Goal: Task Accomplishment & Management: Manage account settings

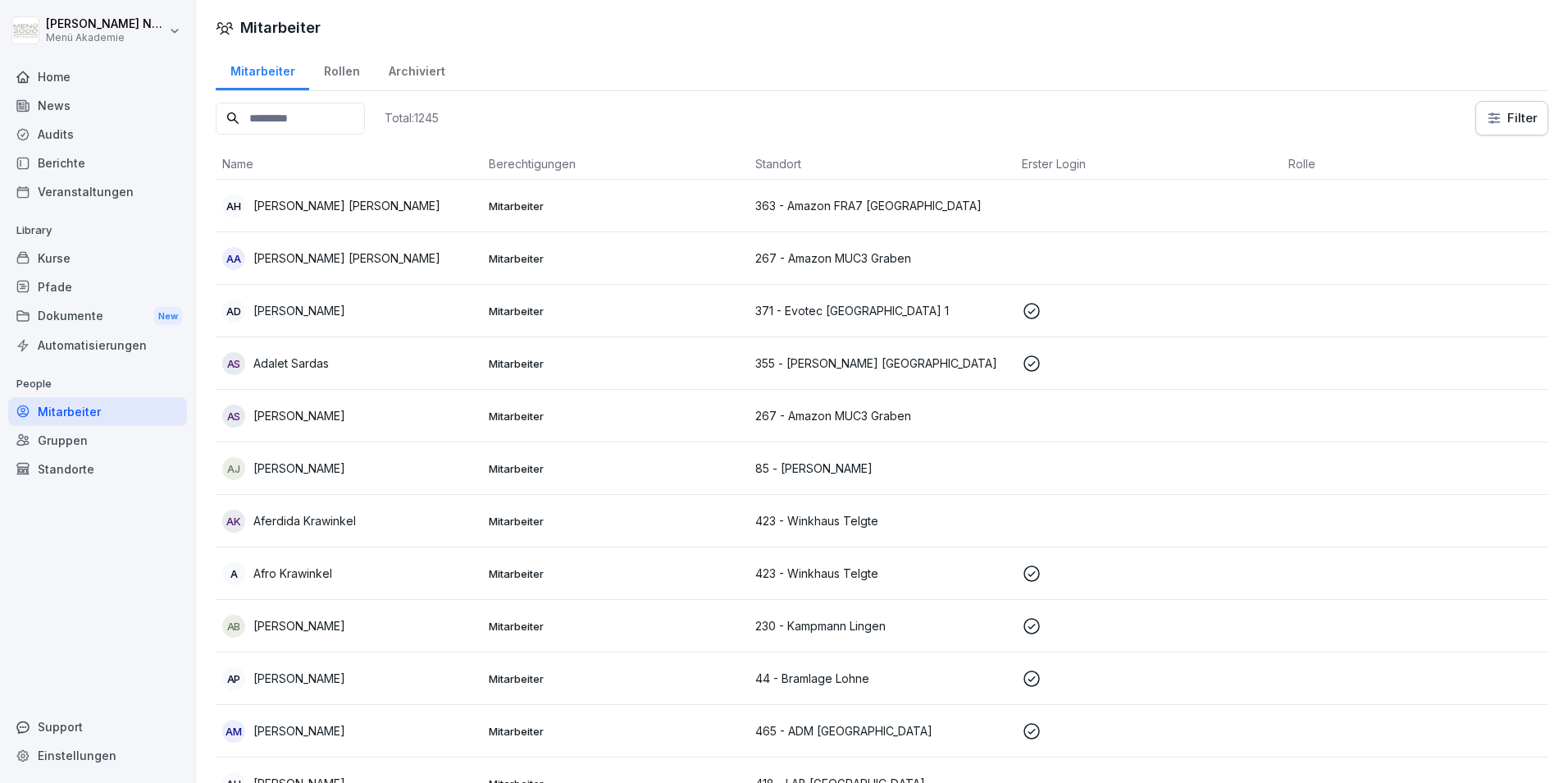
click at [343, 118] on input at bounding box center [290, 117] width 149 height 32
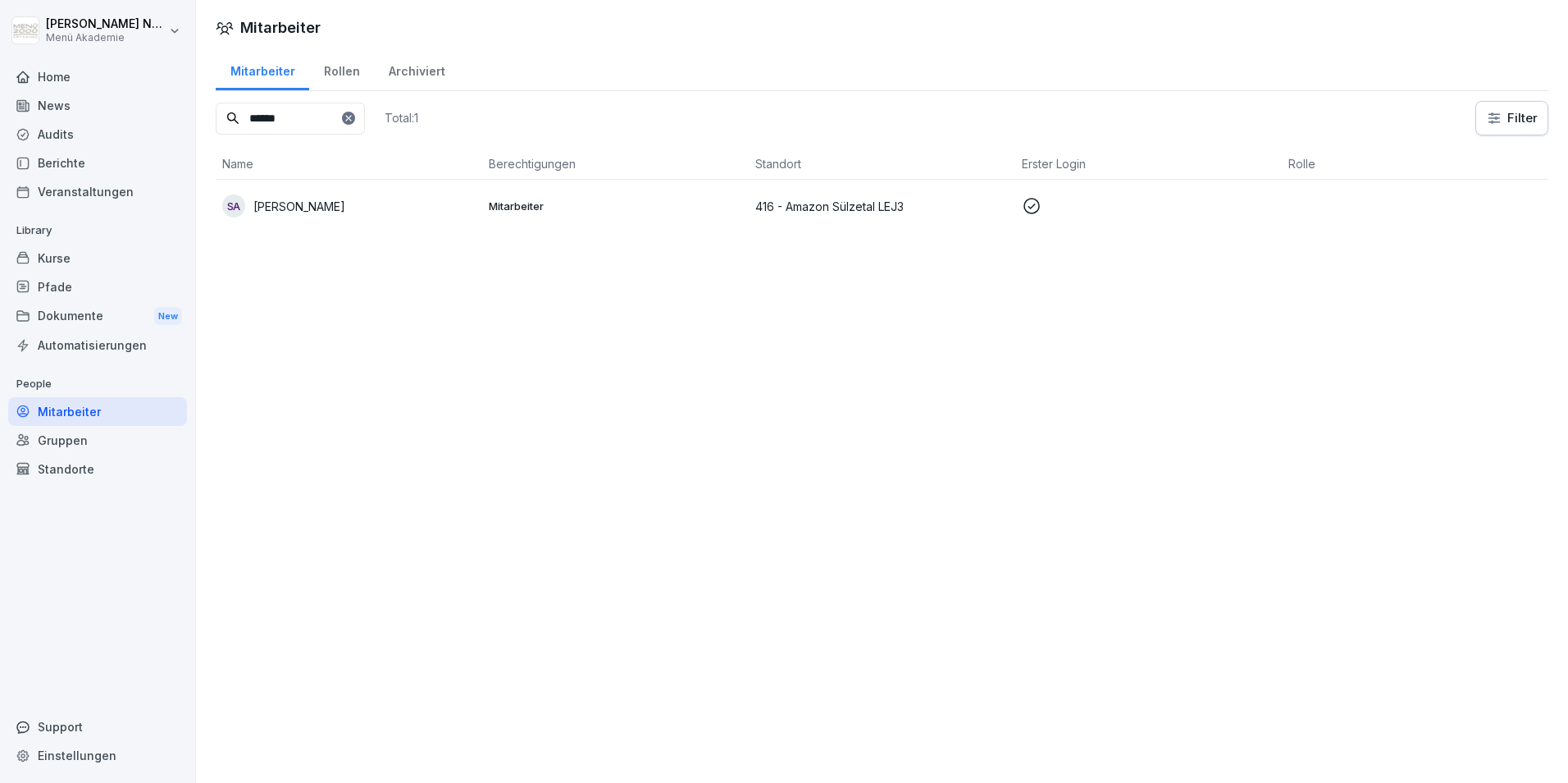
type input "******"
click at [373, 201] on div "SA [PERSON_NAME]" at bounding box center [348, 206] width 253 height 23
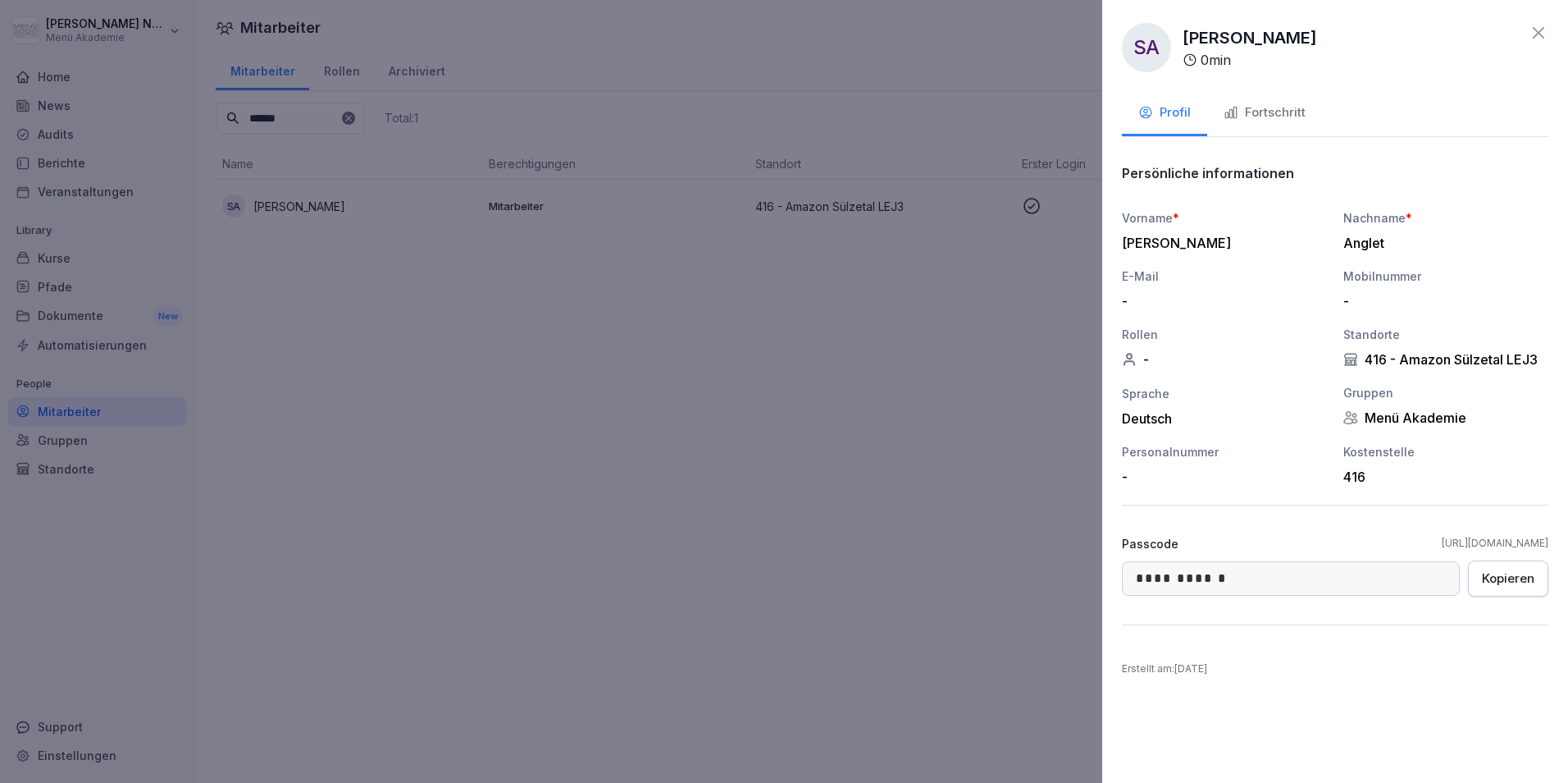
click at [1249, 121] on div "Fortschritt" at bounding box center [1264, 113] width 82 height 19
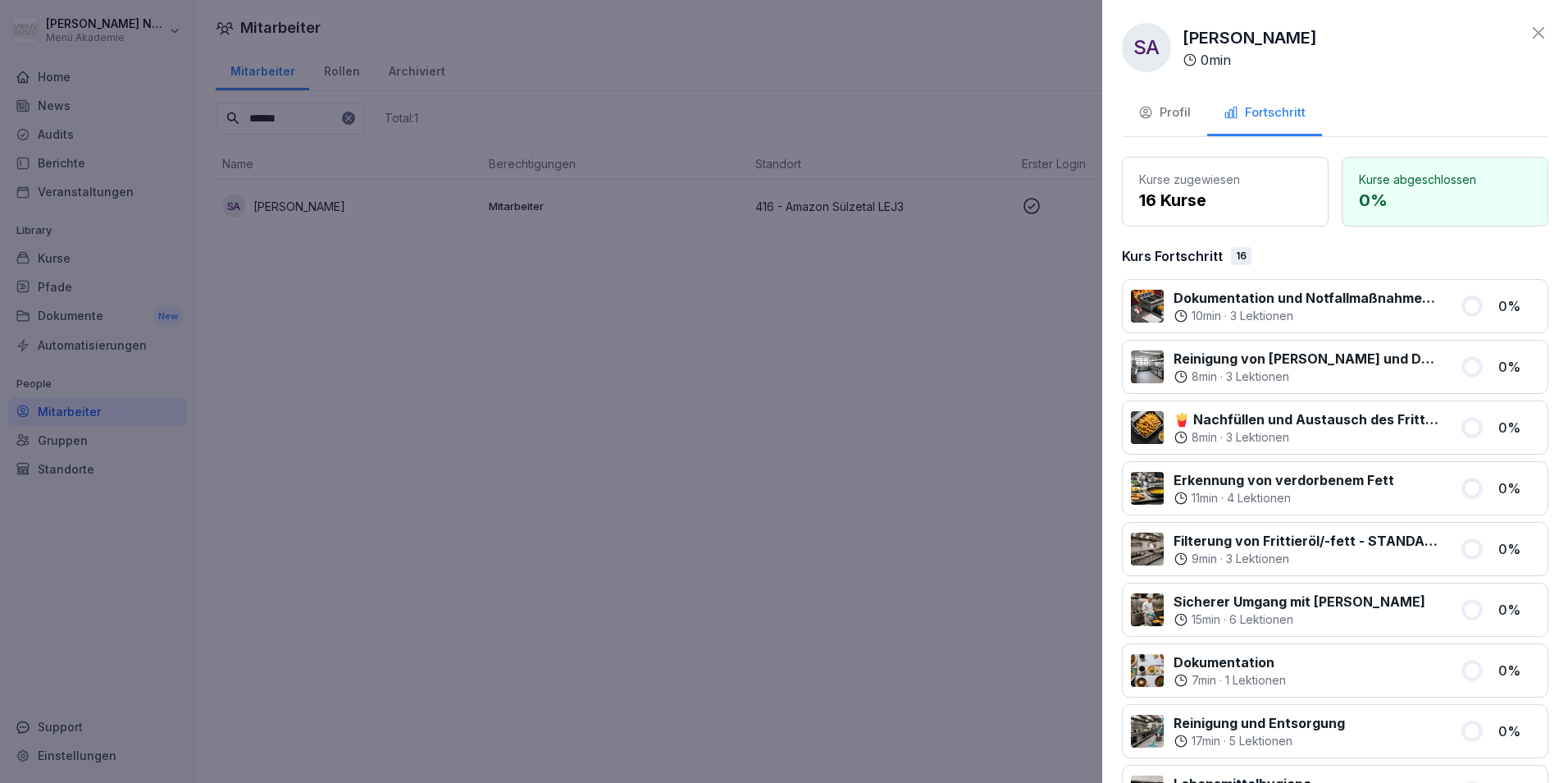
click at [676, 520] on div at bounding box center [784, 391] width 1568 height 783
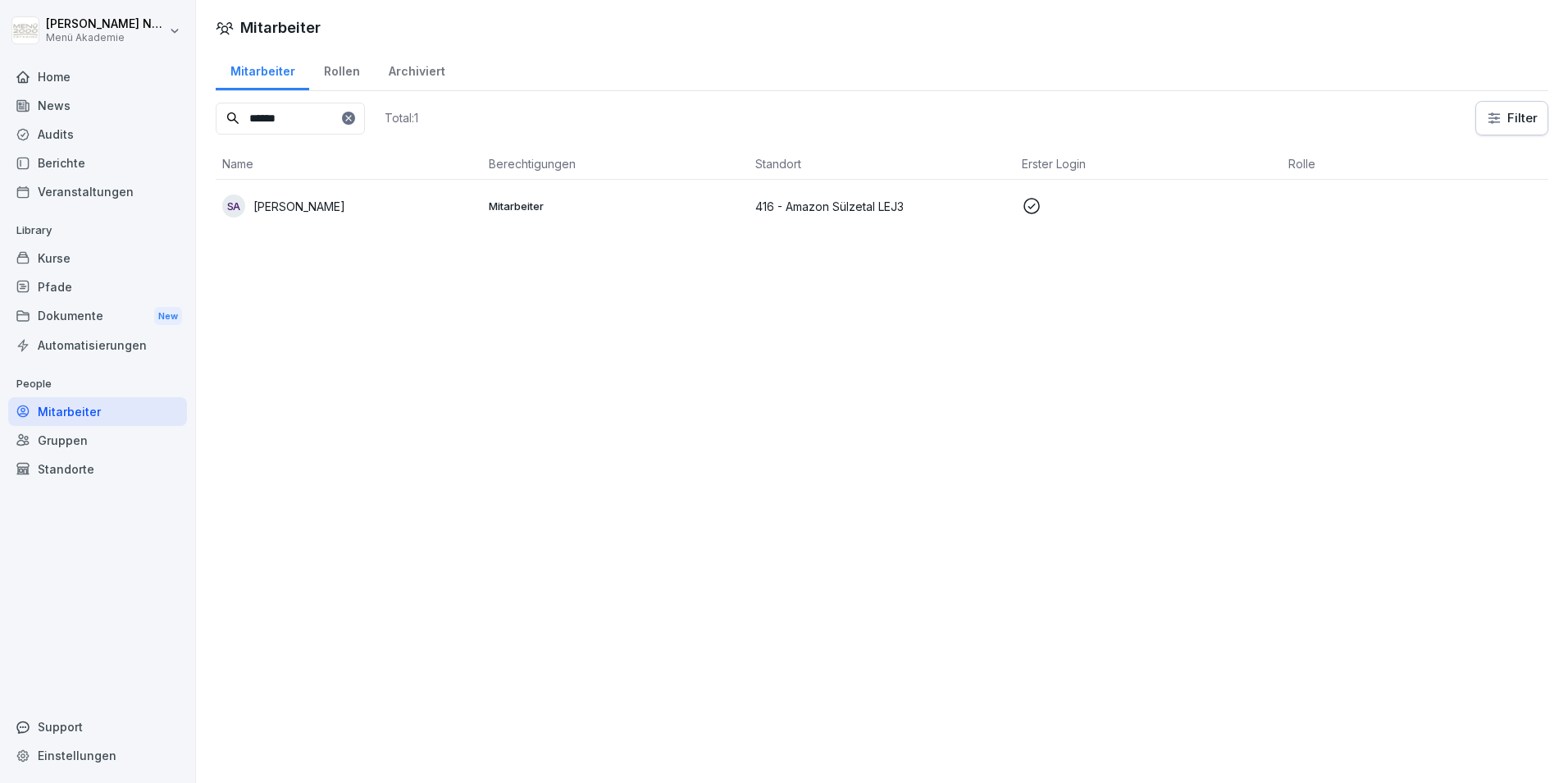
click at [355, 121] on div at bounding box center [348, 118] width 13 height 13
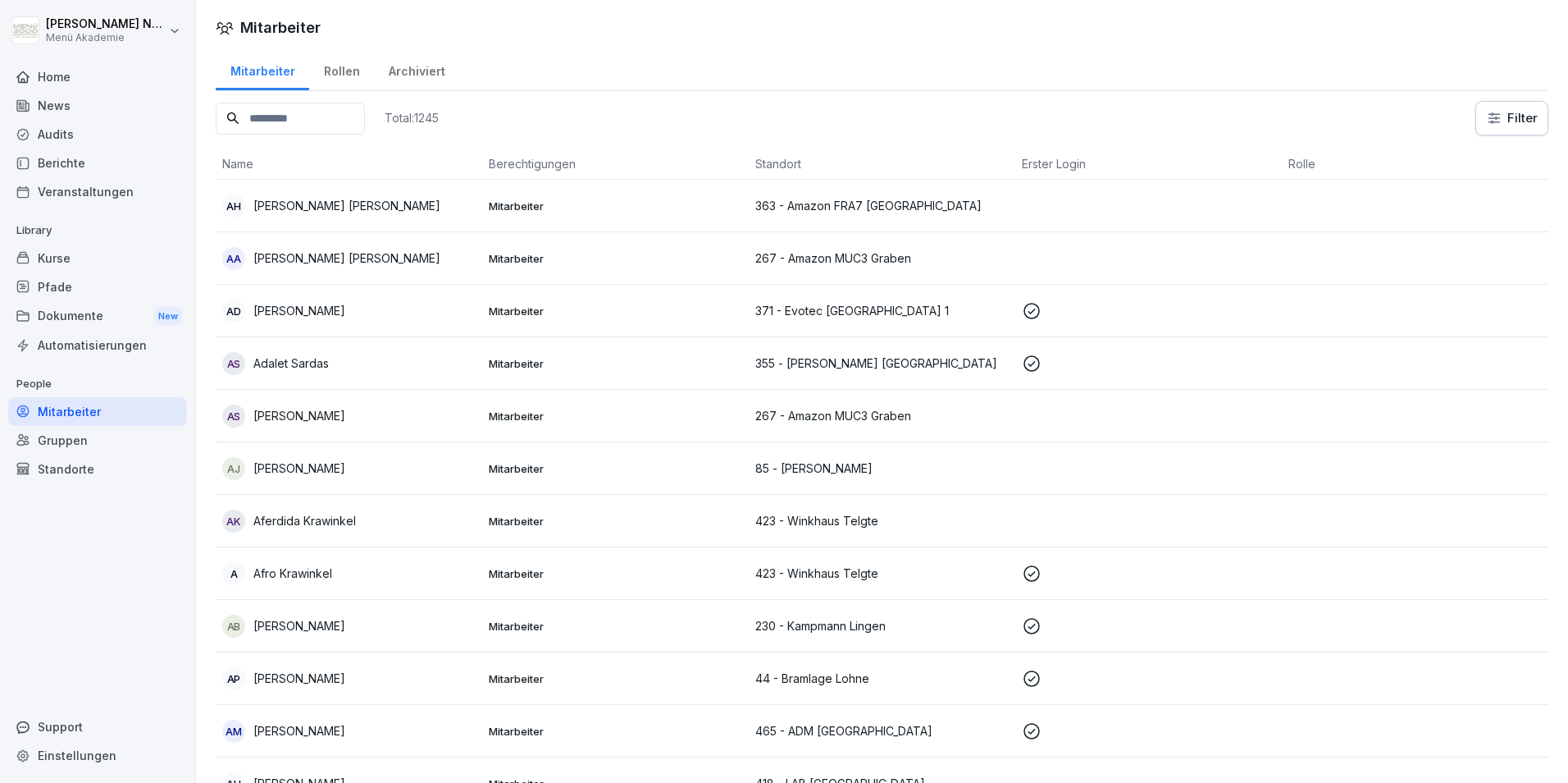
click at [279, 107] on input at bounding box center [290, 117] width 149 height 32
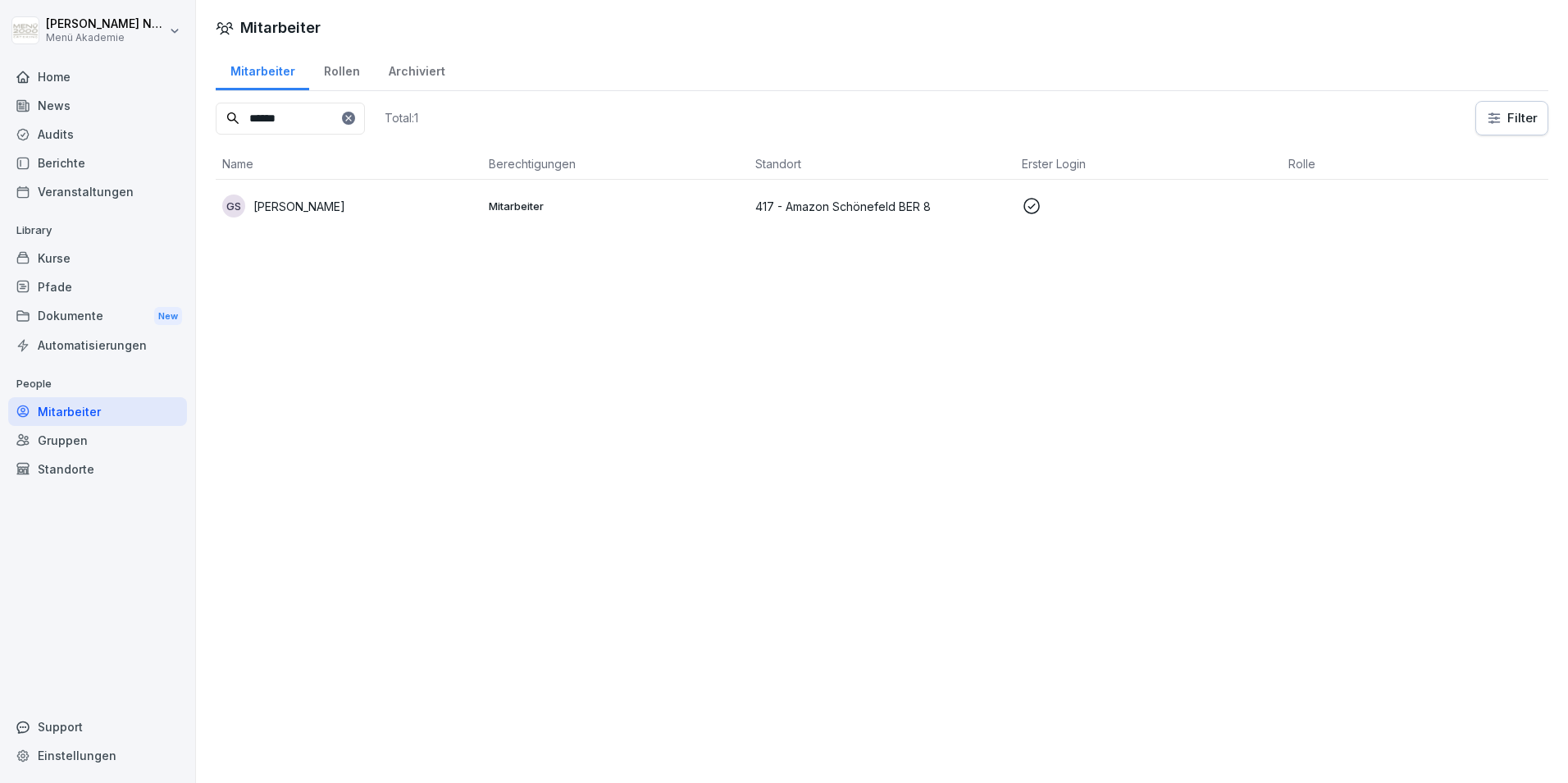
type input "******"
click at [297, 202] on p "[PERSON_NAME]" at bounding box center [298, 206] width 91 height 17
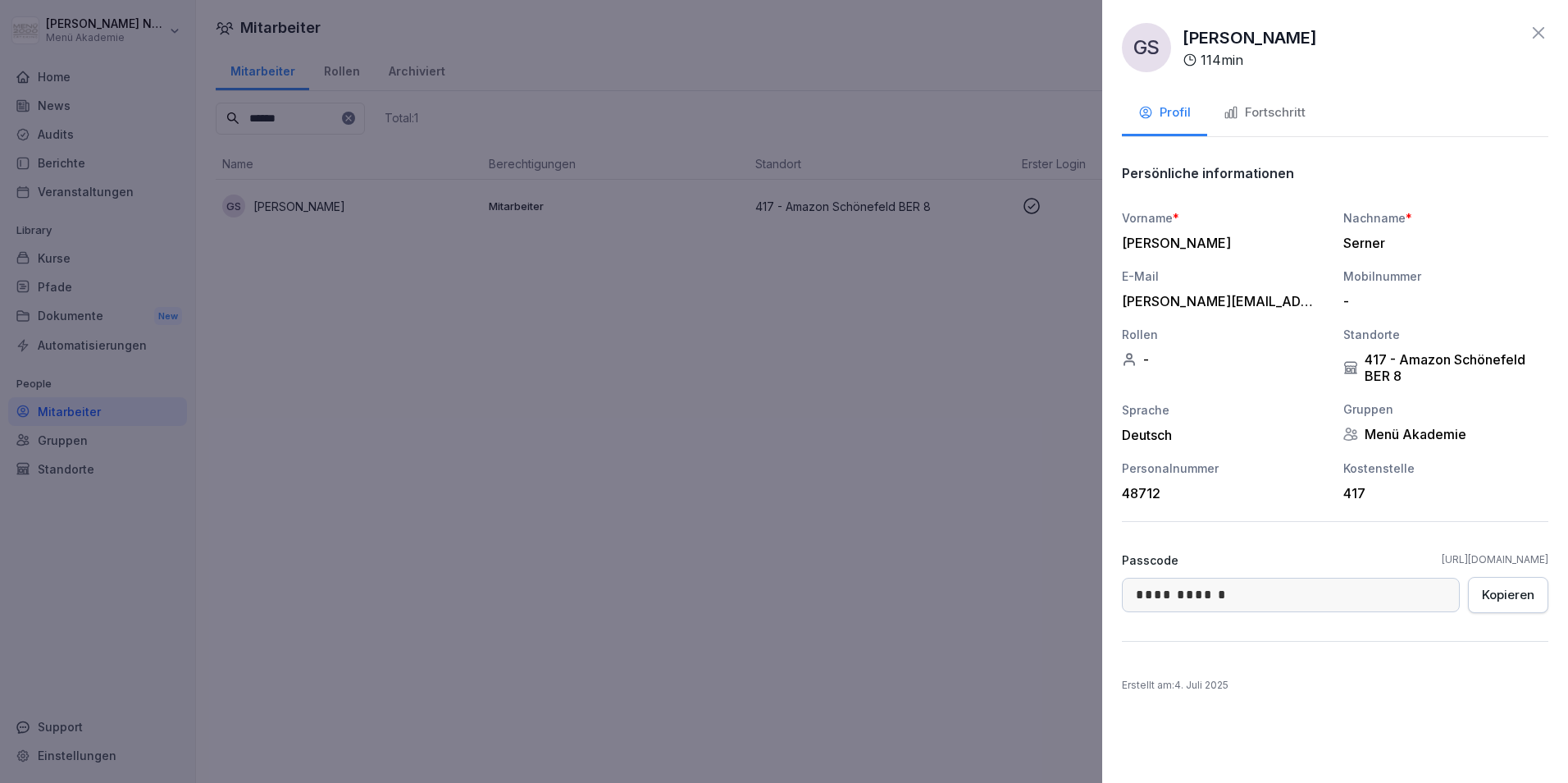
click at [1239, 119] on div "Fortschritt" at bounding box center [1264, 113] width 82 height 19
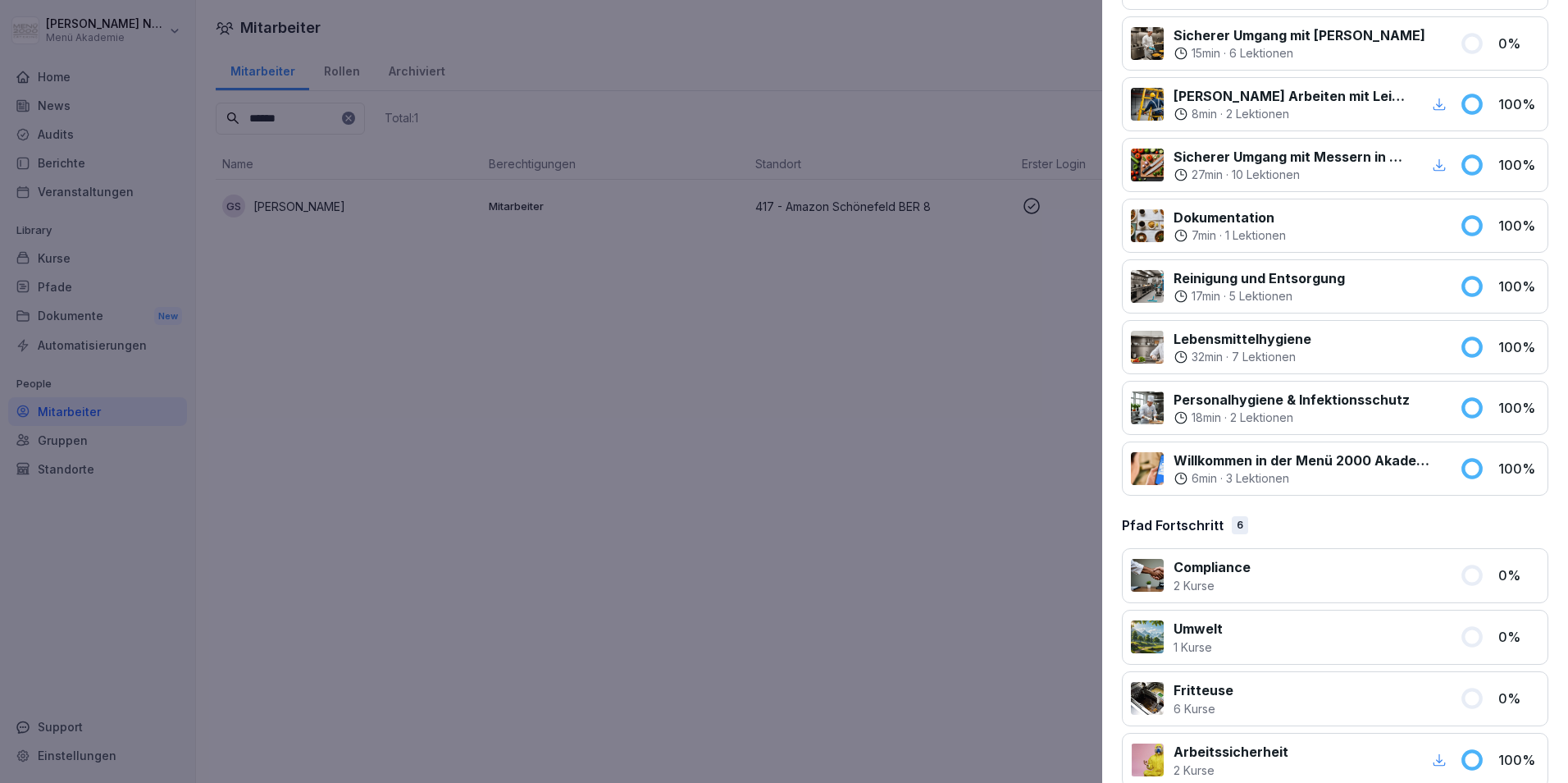
scroll to position [900, 0]
